Goal: Find specific page/section: Find specific page/section

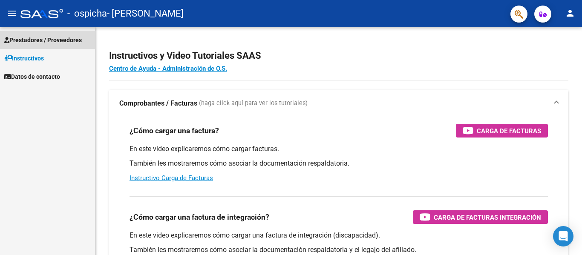
click at [46, 41] on span "Prestadores / Proveedores" at bounding box center [43, 39] width 78 height 9
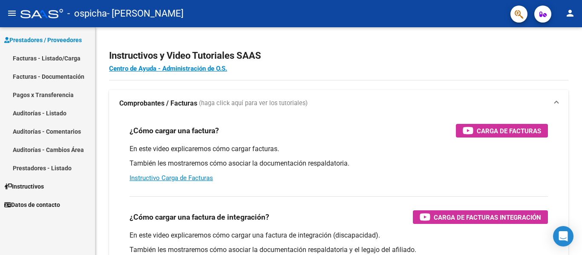
click at [64, 112] on link "Auditorías - Listado" at bounding box center [47, 113] width 95 height 18
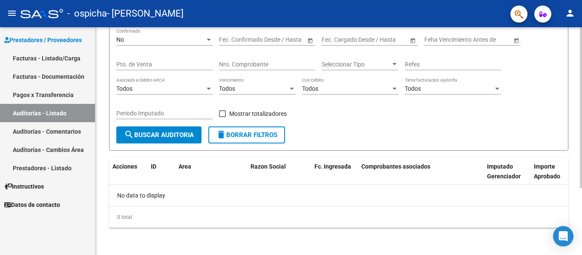
scroll to position [9, 0]
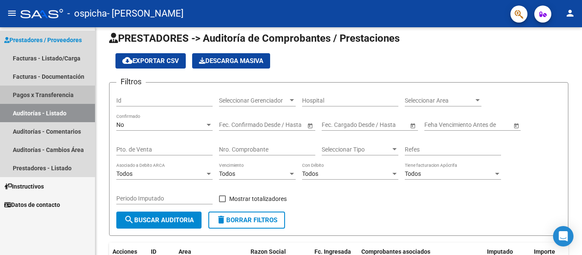
click at [62, 96] on link "Pagos x Transferencia" at bounding box center [47, 95] width 95 height 18
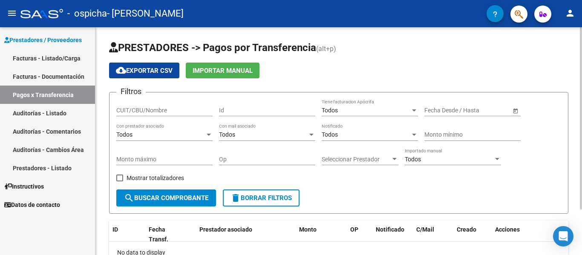
click at [128, 187] on div "Mostrar totalizadores" at bounding box center [153, 181] width 74 height 17
click at [119, 177] on span at bounding box center [119, 178] width 7 height 7
click at [119, 182] on input "Mostrar totalizadores" at bounding box center [119, 182] width 0 height 0
checkbox input "true"
click at [141, 196] on span "search Buscar Comprobante" at bounding box center [166, 198] width 84 height 8
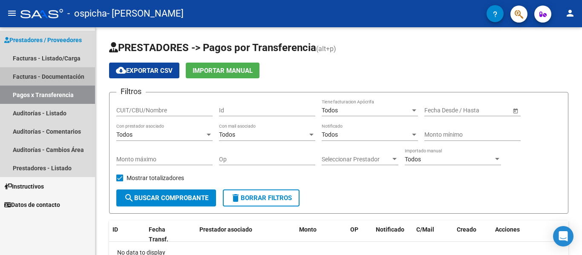
click at [50, 81] on link "Facturas - Documentación" at bounding box center [47, 76] width 95 height 18
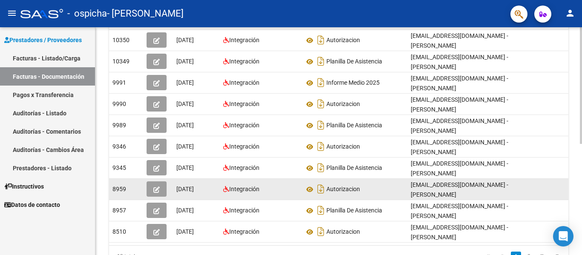
scroll to position [128, 0]
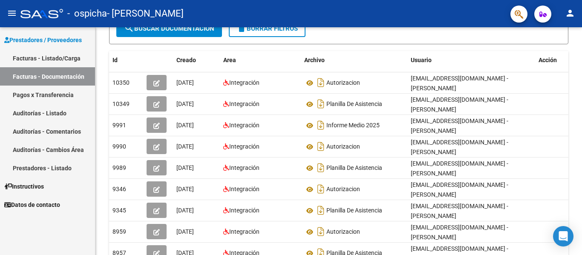
click at [43, 60] on link "Facturas - Listado/Carga" at bounding box center [47, 58] width 95 height 18
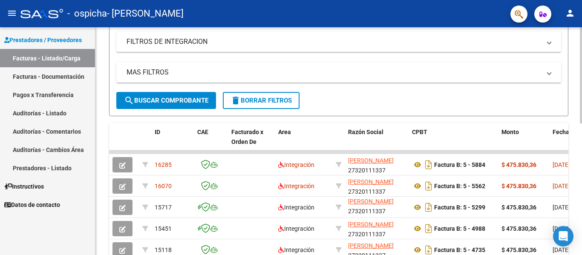
scroll to position [99, 0]
